Goal: Task Accomplishment & Management: Manage account settings

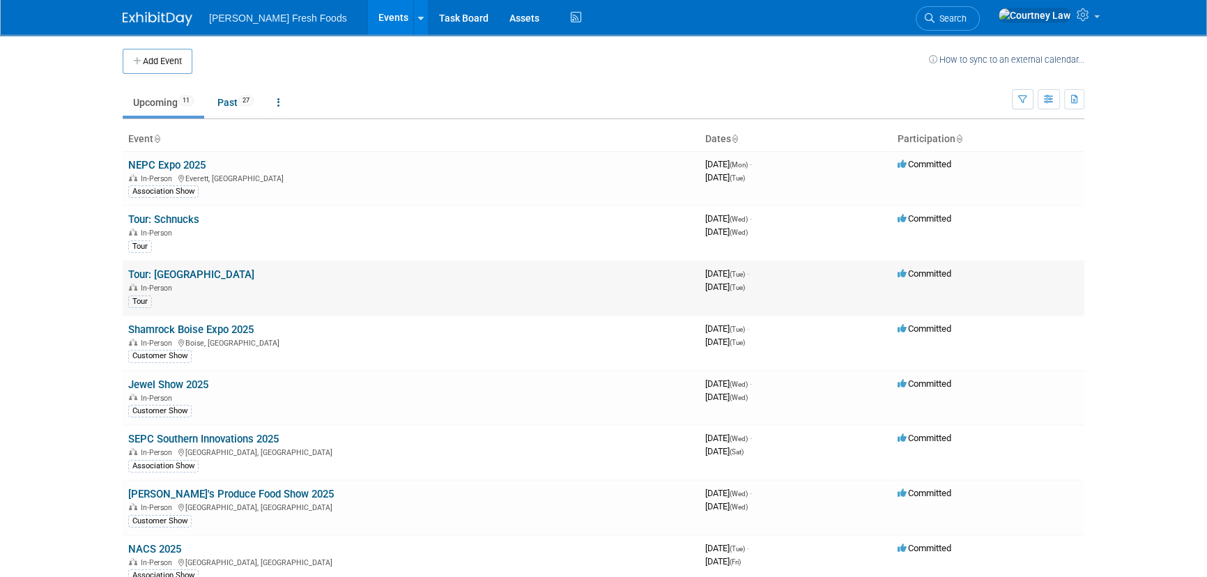
click at [186, 270] on link "Tour: Elephant House" at bounding box center [191, 274] width 126 height 13
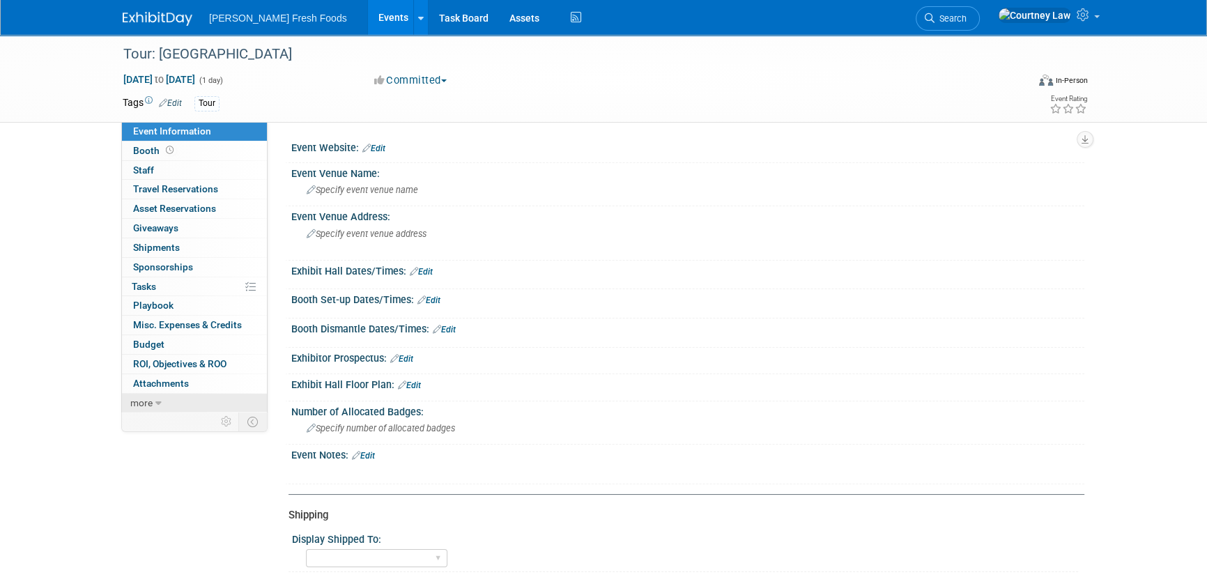
click at [174, 394] on link "more" at bounding box center [194, 403] width 145 height 19
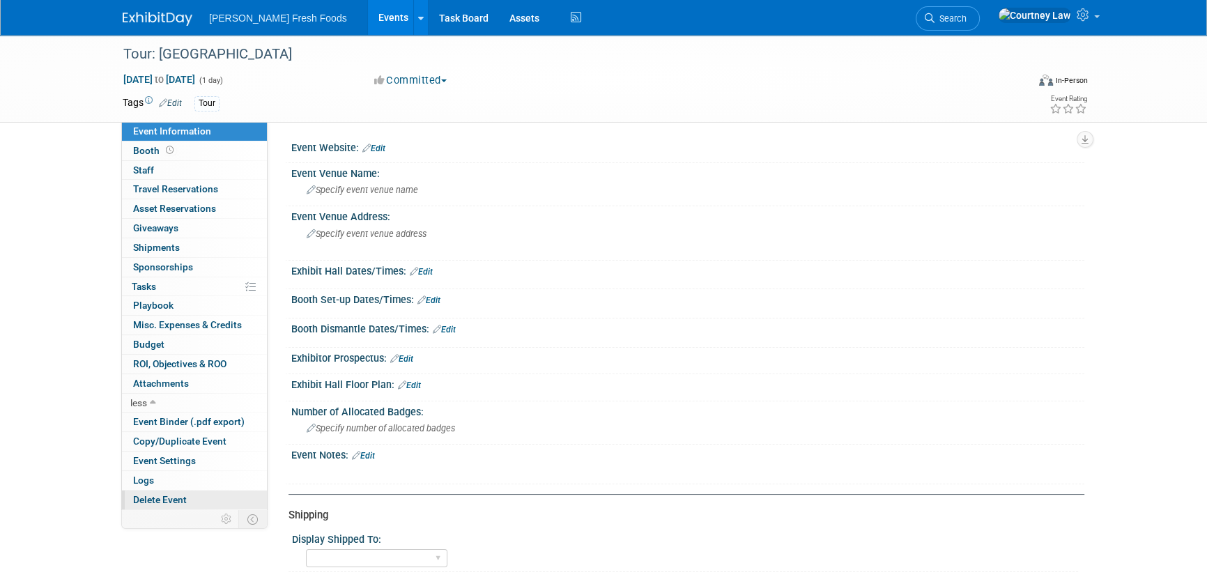
click at [174, 502] on span "Delete Event" at bounding box center [160, 499] width 54 height 11
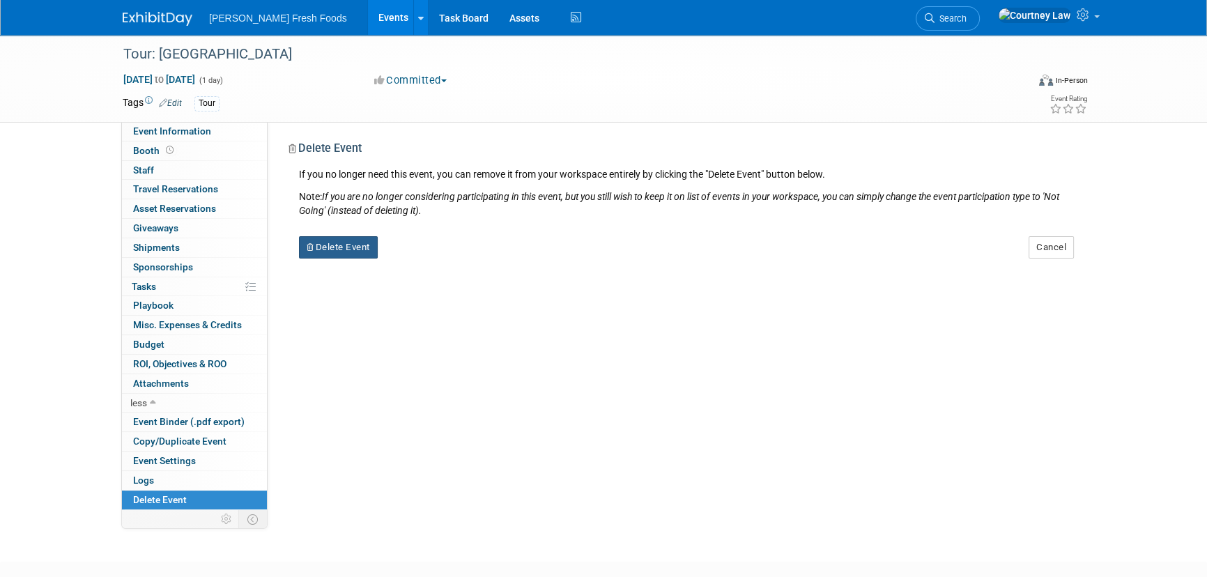
click at [372, 252] on button "Delete Event" at bounding box center [338, 247] width 79 height 22
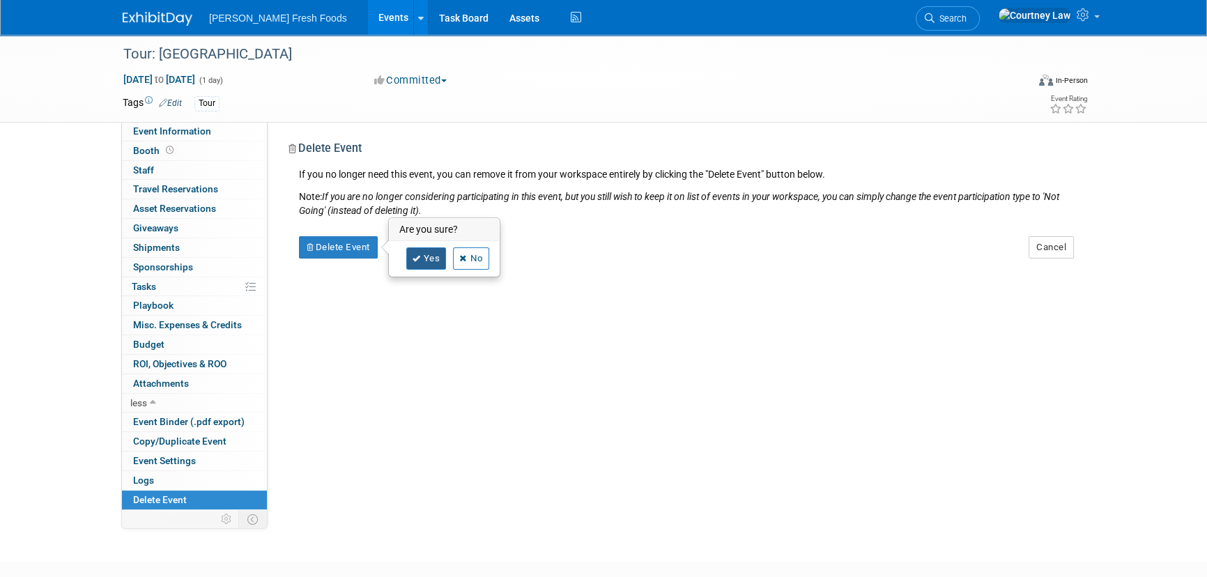
click at [425, 258] on link "Yes" at bounding box center [426, 258] width 40 height 22
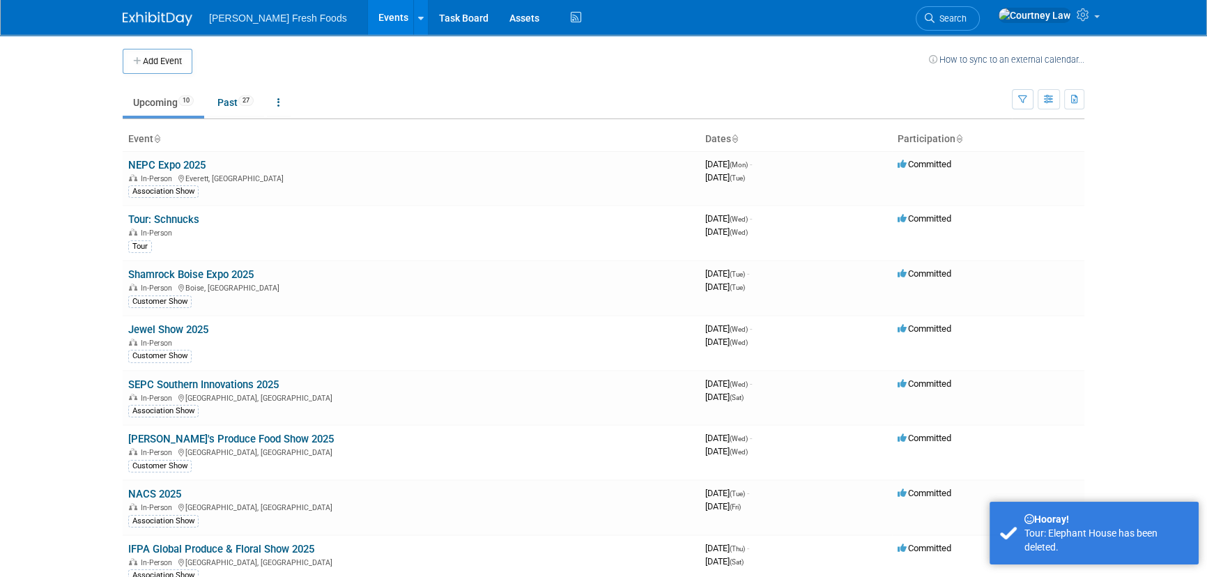
click at [155, 24] on img at bounding box center [158, 19] width 70 height 14
